Goal: Check status: Check status

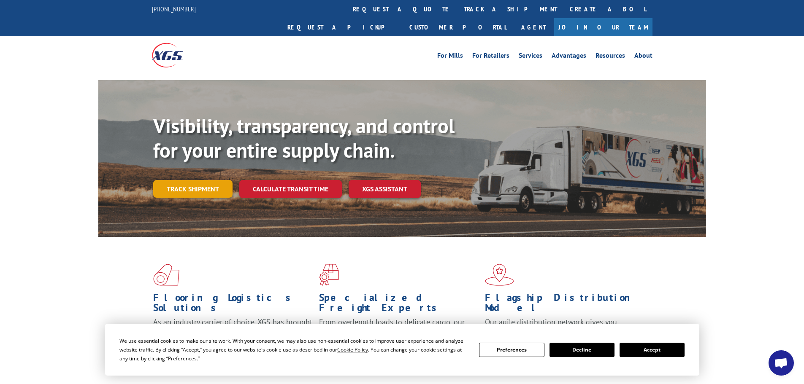
click at [208, 180] on link "Track shipment" at bounding box center [192, 189] width 79 height 18
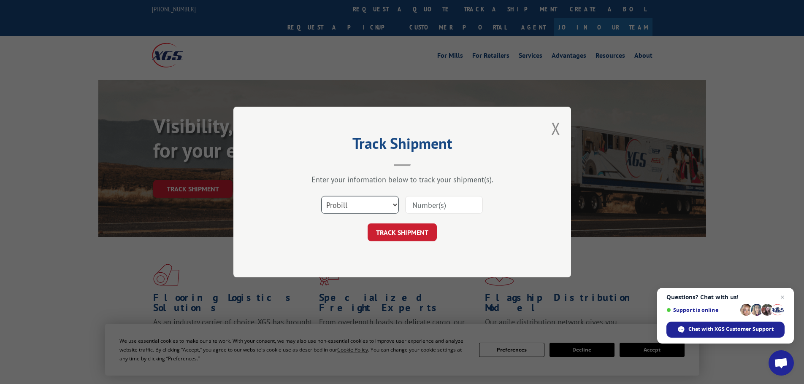
click at [380, 202] on select "Select category... Probill BOL PO" at bounding box center [360, 205] width 78 height 18
click at [419, 203] on input at bounding box center [444, 205] width 78 height 18
type input "13492878"
click at [367, 224] on button "TRACK SHIPMENT" at bounding box center [401, 233] width 69 height 18
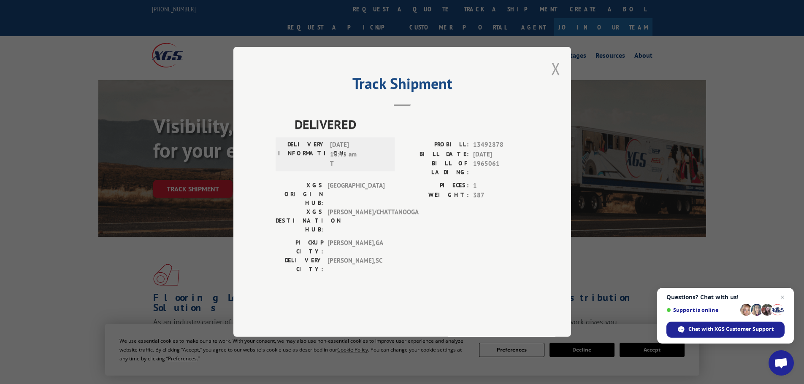
click at [555, 80] on button "Close modal" at bounding box center [555, 68] width 9 height 22
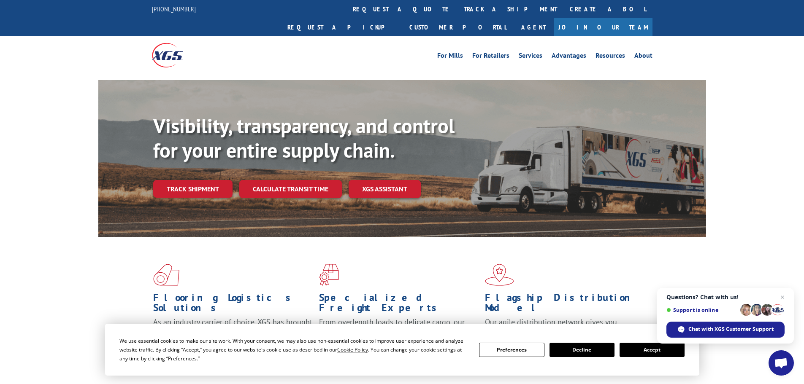
click at [643, 347] on button "Accept" at bounding box center [651, 350] width 65 height 14
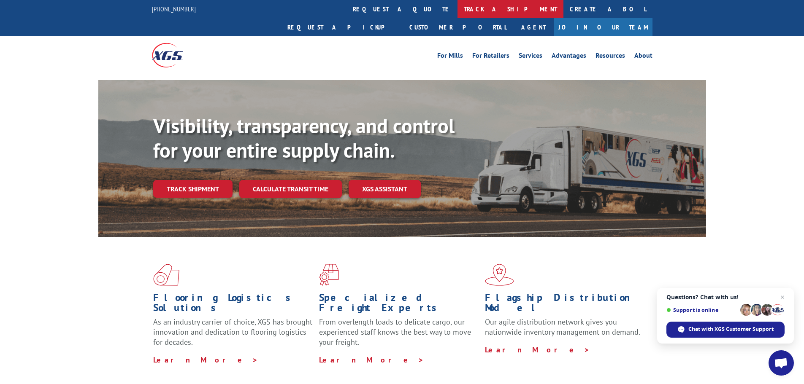
click at [457, 8] on link "track a shipment" at bounding box center [510, 9] width 106 height 18
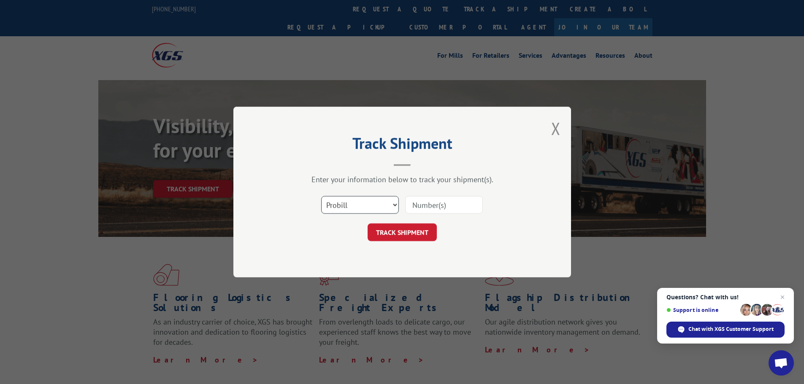
click at [365, 207] on select "Select category... Probill BOL PO" at bounding box center [360, 205] width 78 height 18
select select "po"
click at [321, 196] on select "Select category... Probill BOL PO" at bounding box center [360, 205] width 78 height 18
click at [420, 205] on input at bounding box center [444, 205] width 78 height 18
type input "13492878"
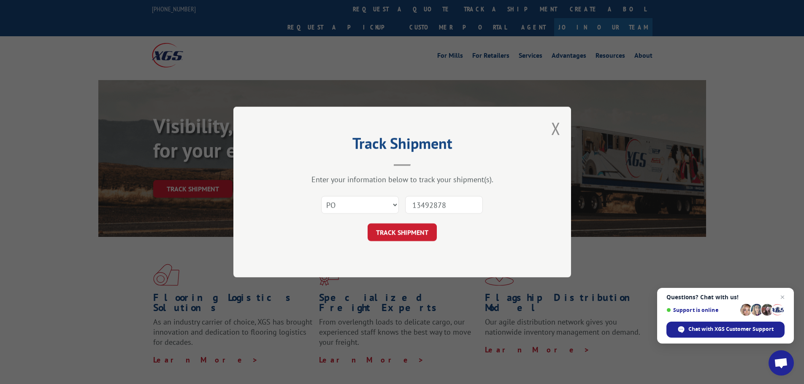
click at [367, 224] on button "TRACK SHIPMENT" at bounding box center [401, 233] width 69 height 18
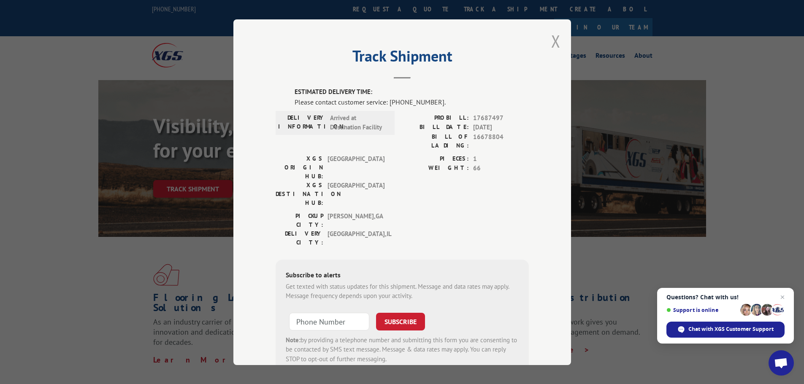
click at [553, 38] on button "Close modal" at bounding box center [555, 41] width 9 height 22
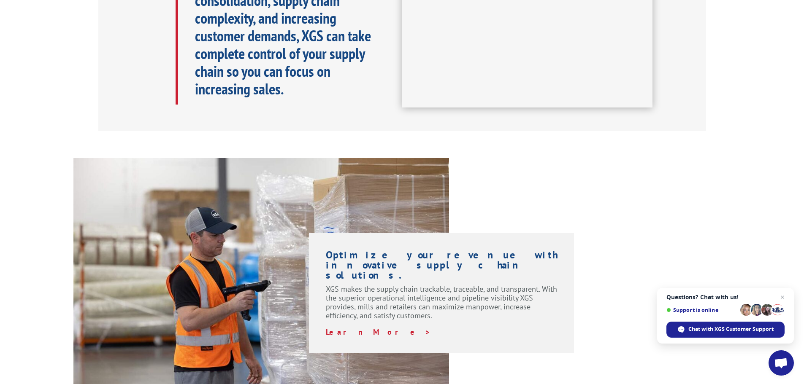
scroll to position [464, 0]
click at [721, 330] on span "Chat with XGS Customer Support" at bounding box center [730, 330] width 85 height 8
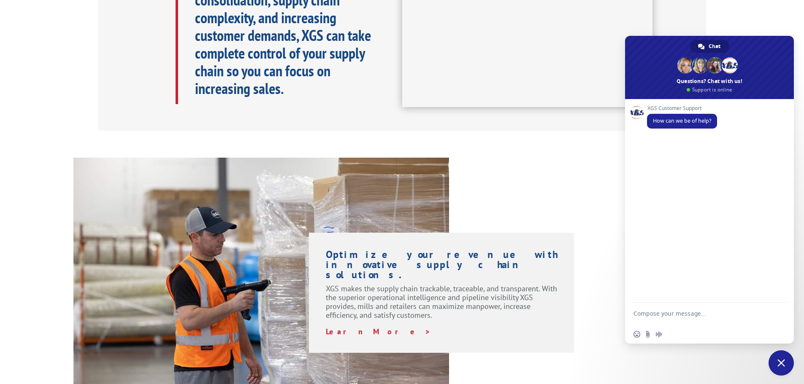
click at [662, 318] on textarea "Compose your message..." at bounding box center [699, 317] width 133 height 15
type textarea "hello this is"
click at [717, 11] on div "In a world of competitive consolidation, supply chain complexity, and increasin…" at bounding box center [402, 37] width 804 height 188
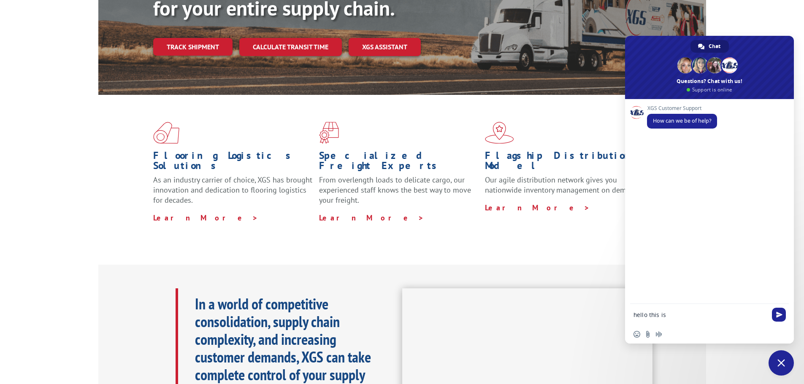
scroll to position [127, 0]
